Goal: Task Accomplishment & Management: Manage account settings

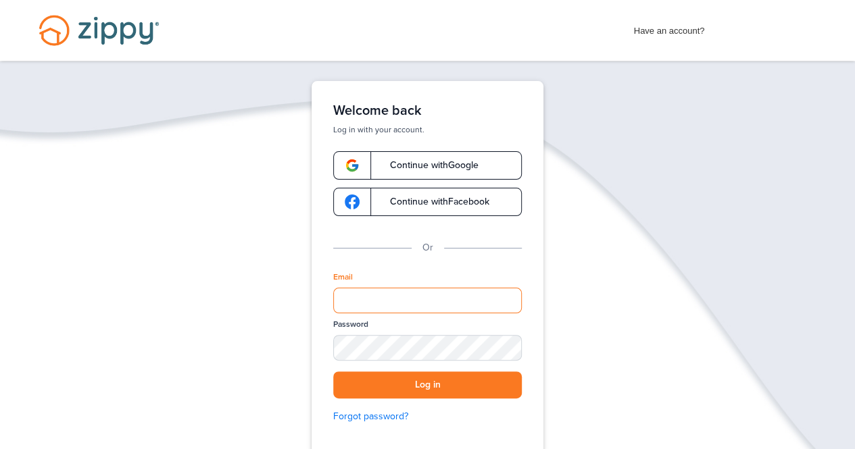
click at [351, 301] on input "Email" at bounding box center [427, 301] width 188 height 26
type input "**********"
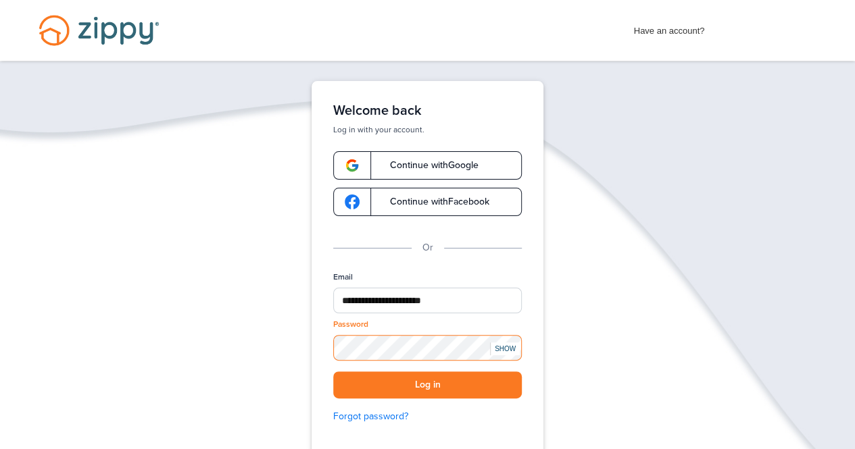
click at [333, 303] on button "Log in" at bounding box center [427, 386] width 188 height 28
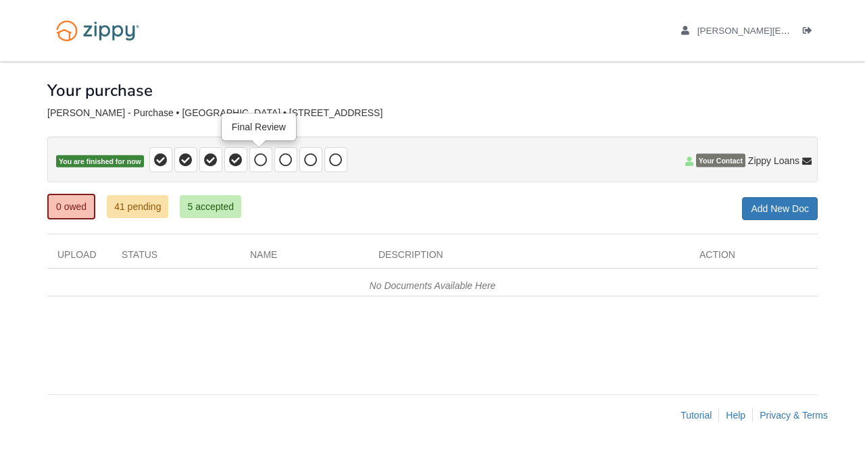
click at [254, 157] on icon at bounding box center [261, 160] width 14 height 14
